Goal: Task Accomplishment & Management: Complete application form

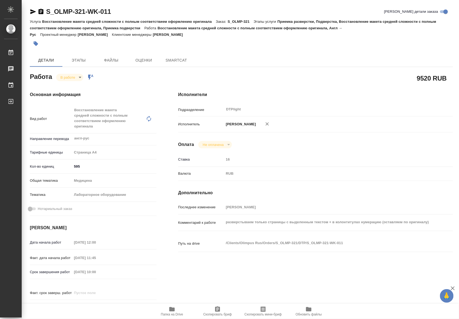
type textarea "x"
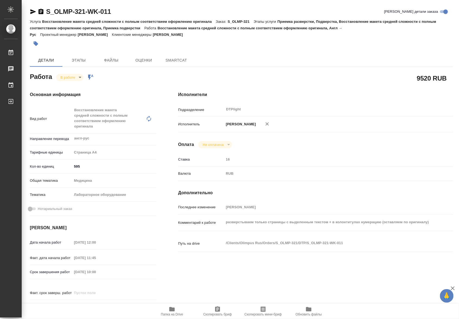
type textarea "x"
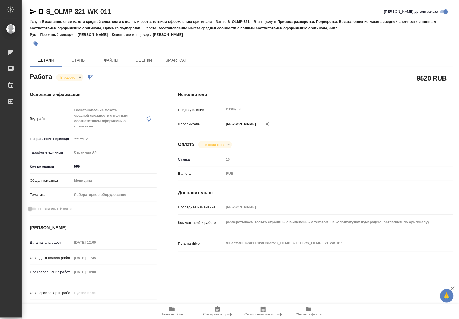
type textarea "x"
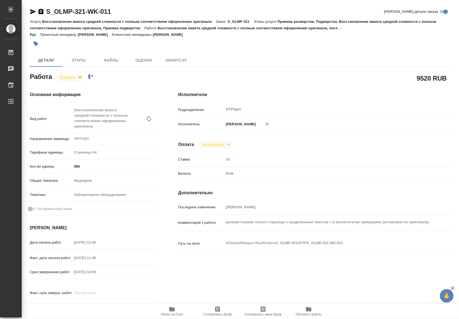
type textarea "x"
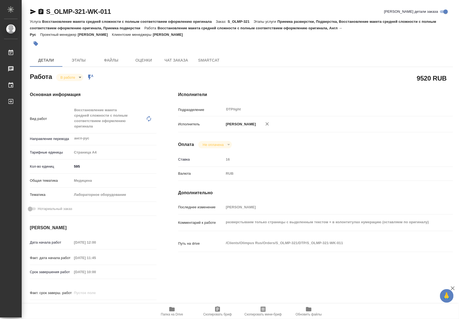
type textarea "x"
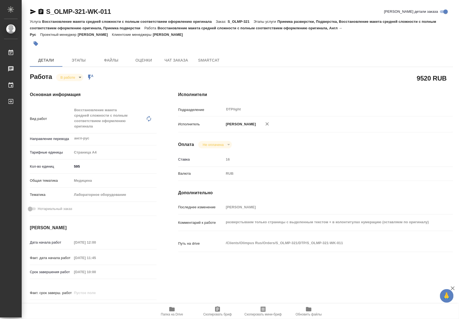
type textarea "x"
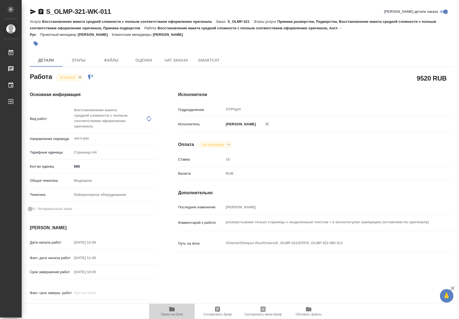
click at [174, 311] on icon "button" at bounding box center [171, 309] width 5 height 4
click at [74, 79] on body "🙏 .cls-1 fill:#fff; AWATERA Riianova Anna Работы 0 Чаты График Выйти S_OLMP-321…" at bounding box center [229, 159] width 459 height 319
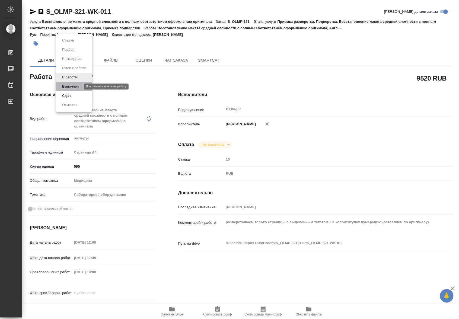
click at [75, 87] on button "Выполнен" at bounding box center [70, 87] width 20 height 6
type textarea "x"
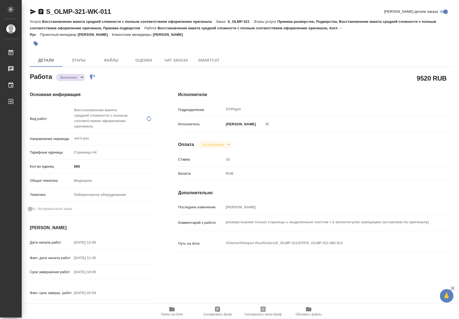
type textarea "x"
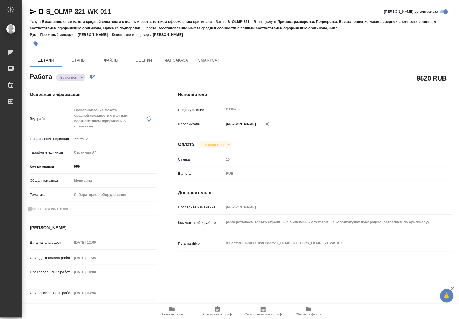
type textarea "x"
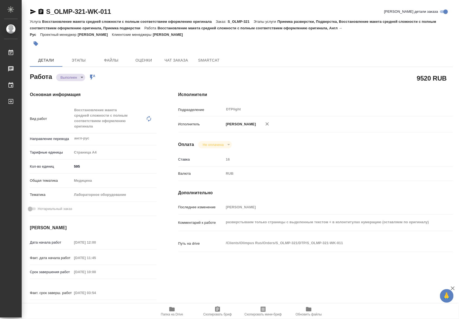
type textarea "x"
